Goal: Task Accomplishment & Management: Complete application form

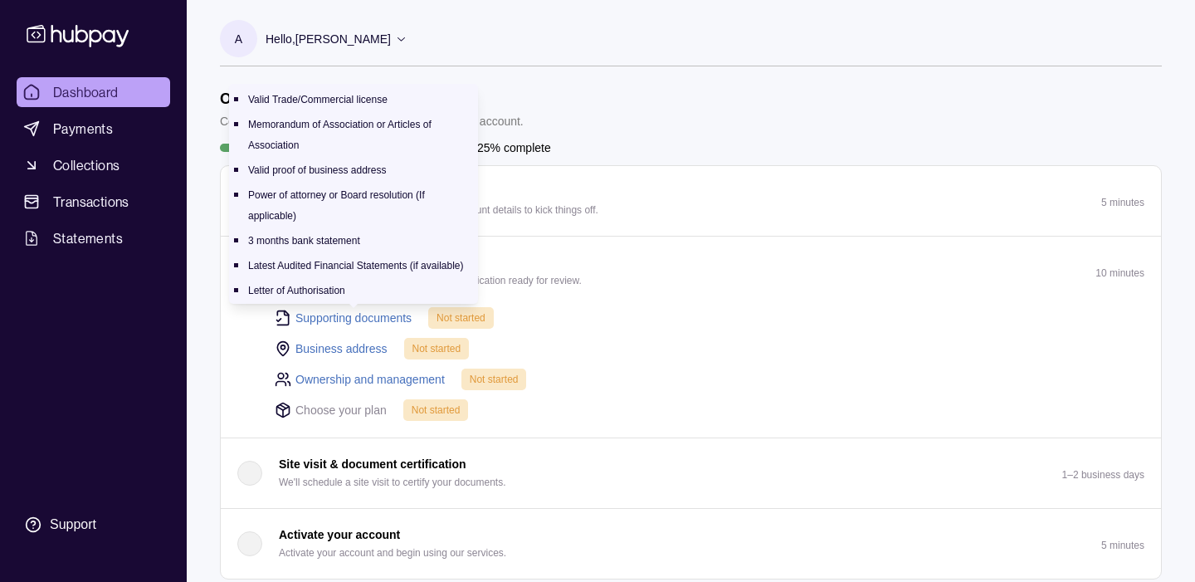
click at [360, 318] on link "Supporting documents" at bounding box center [354, 318] width 116 height 18
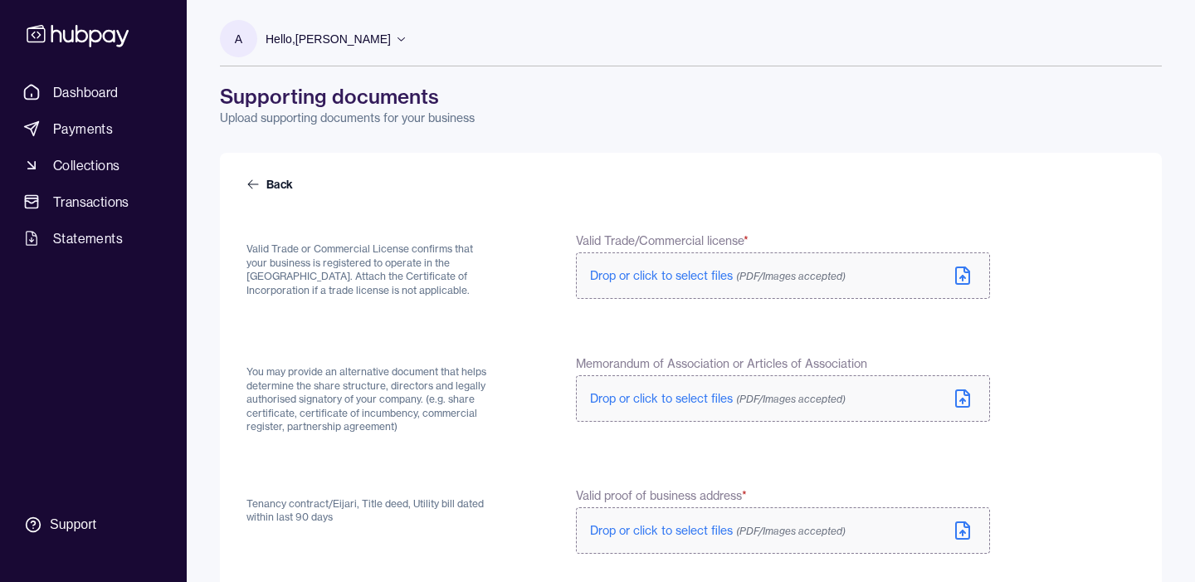
scroll to position [36, 0]
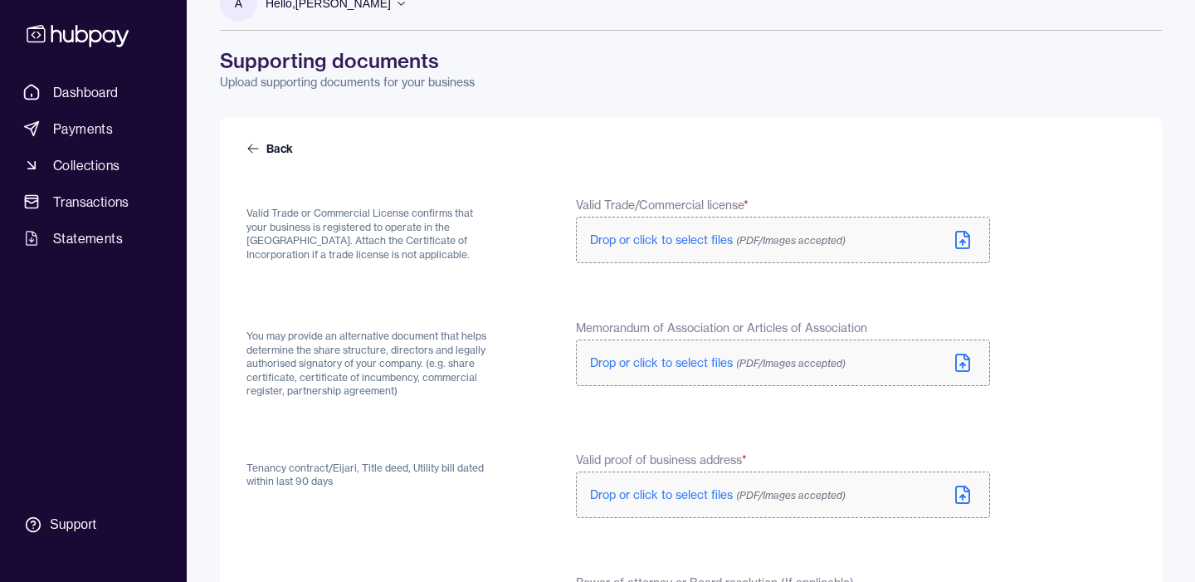
click at [647, 252] on label "Drop or click to select files (PDF/Images accepted)" at bounding box center [783, 240] width 414 height 46
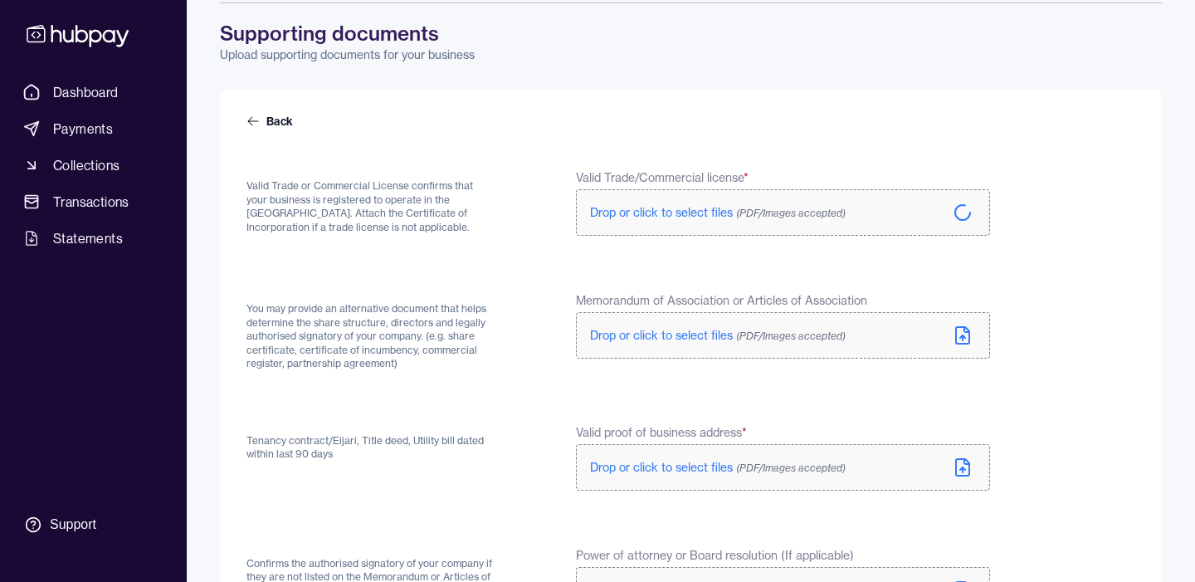
scroll to position [64, 0]
click at [621, 335] on span "Drop or click to select files (PDF/Images accepted)" at bounding box center [718, 334] width 256 height 15
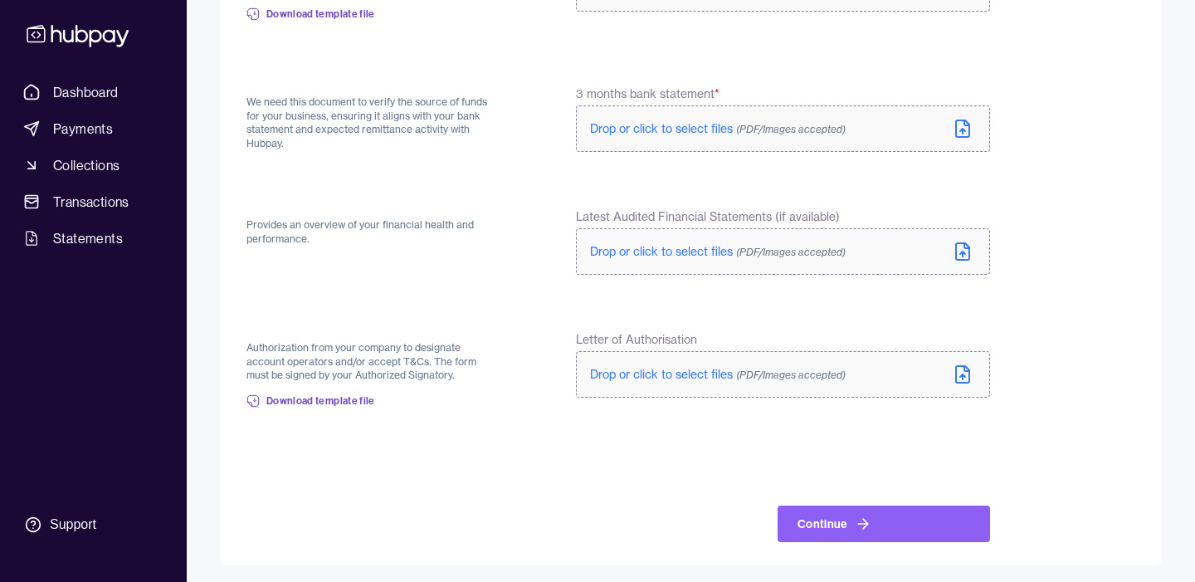
scroll to position [679, 0]
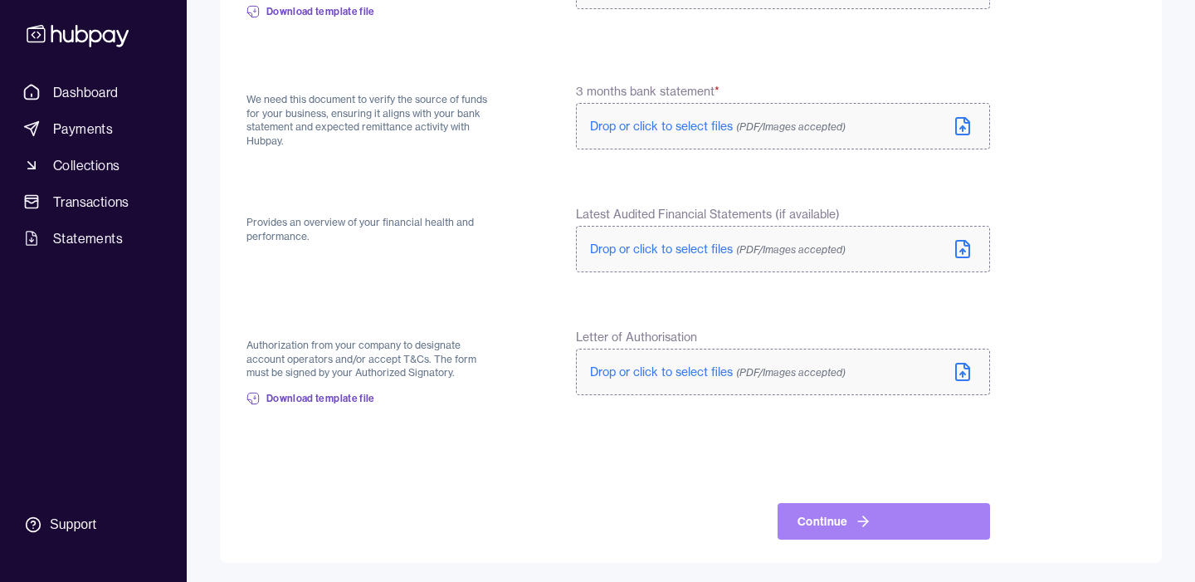
click at [808, 514] on button "Continue" at bounding box center [884, 521] width 213 height 37
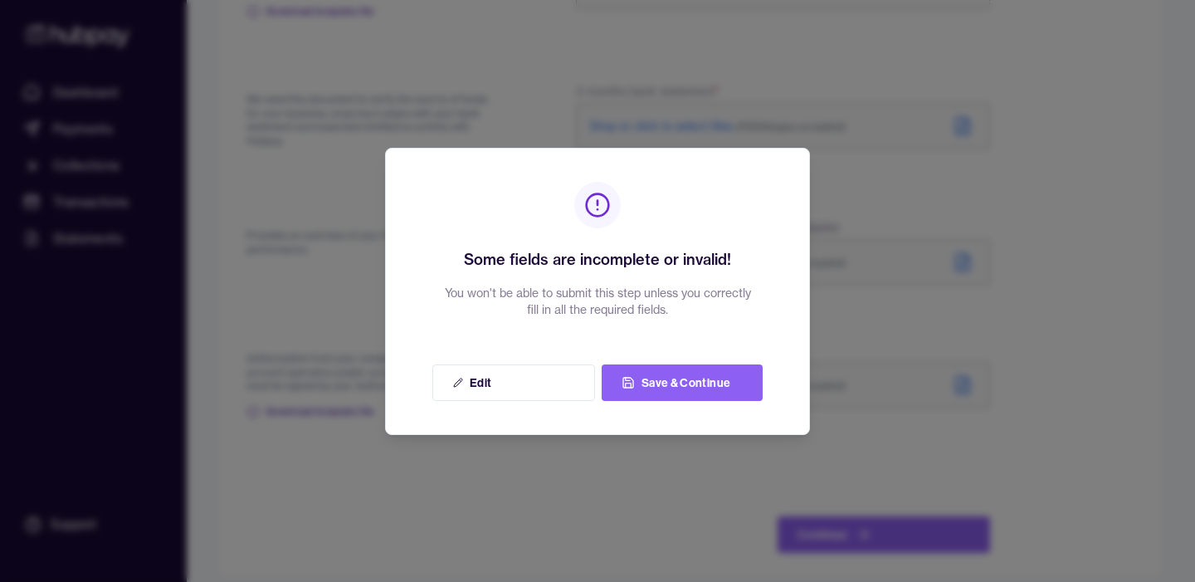
drag, startPoint x: 656, startPoint y: 389, endPoint x: 562, endPoint y: 413, distance: 96.8
click at [562, 413] on div "Some fields are incomplete or invalid! You won't be able to submit this step un…" at bounding box center [597, 291] width 425 height 287
click at [643, 387] on button "Save & Continue" at bounding box center [682, 382] width 161 height 37
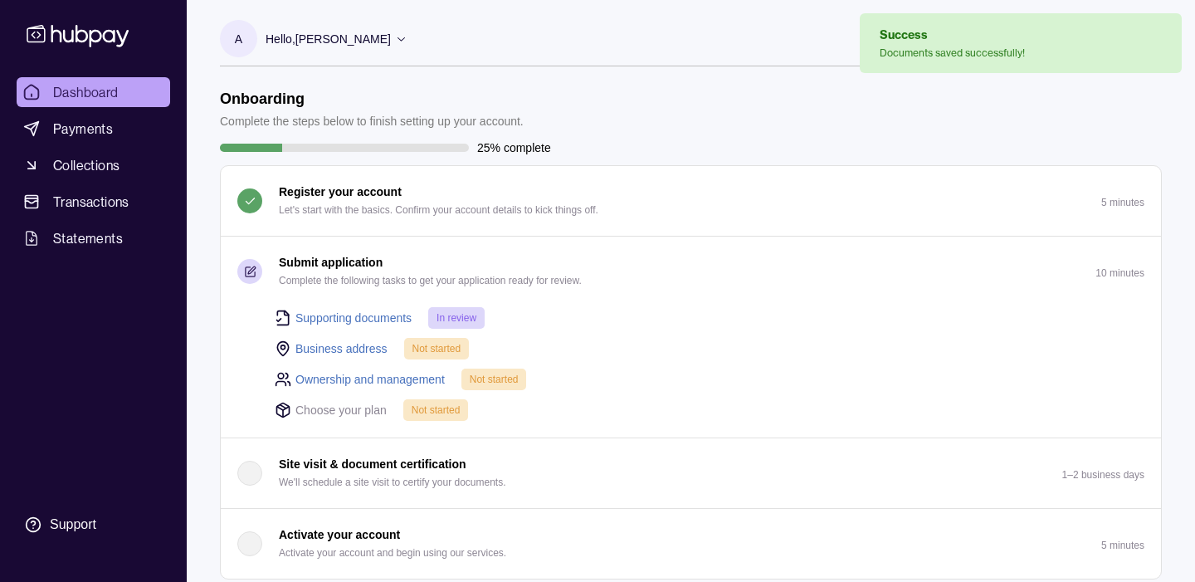
scroll to position [4, 0]
